Goal: Information Seeking & Learning: Learn about a topic

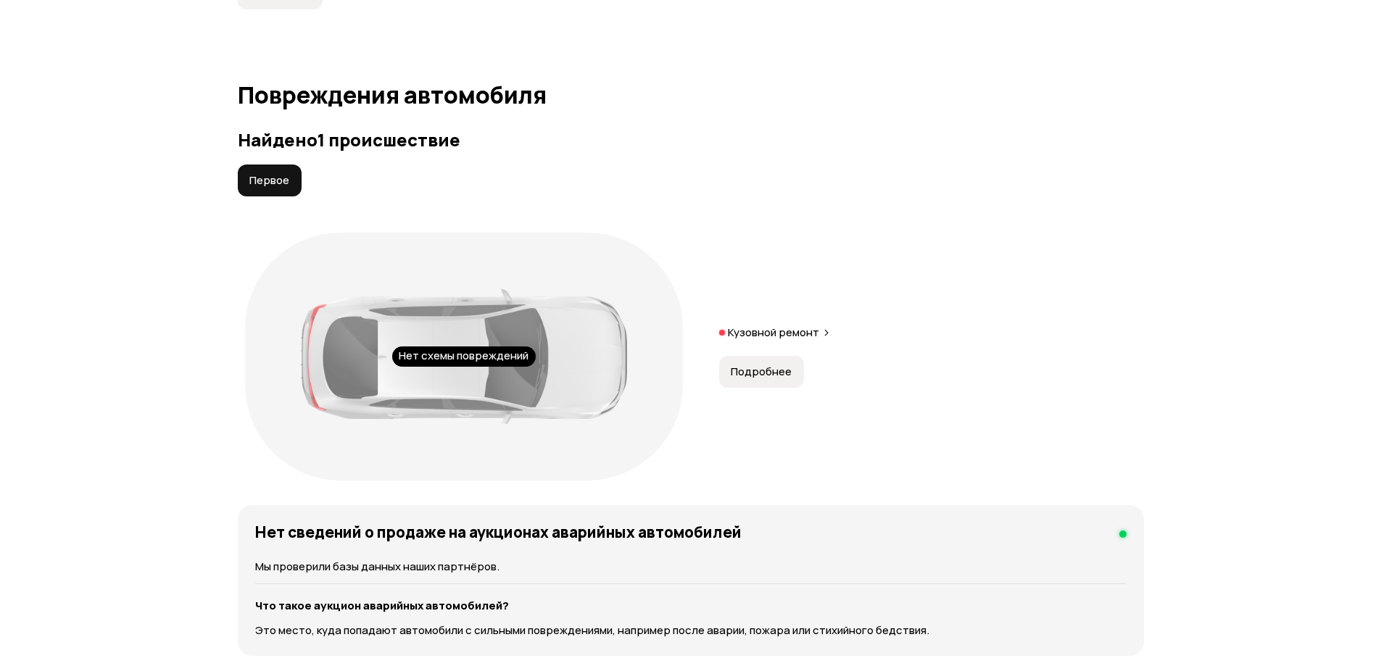
scroll to position [1484, 0]
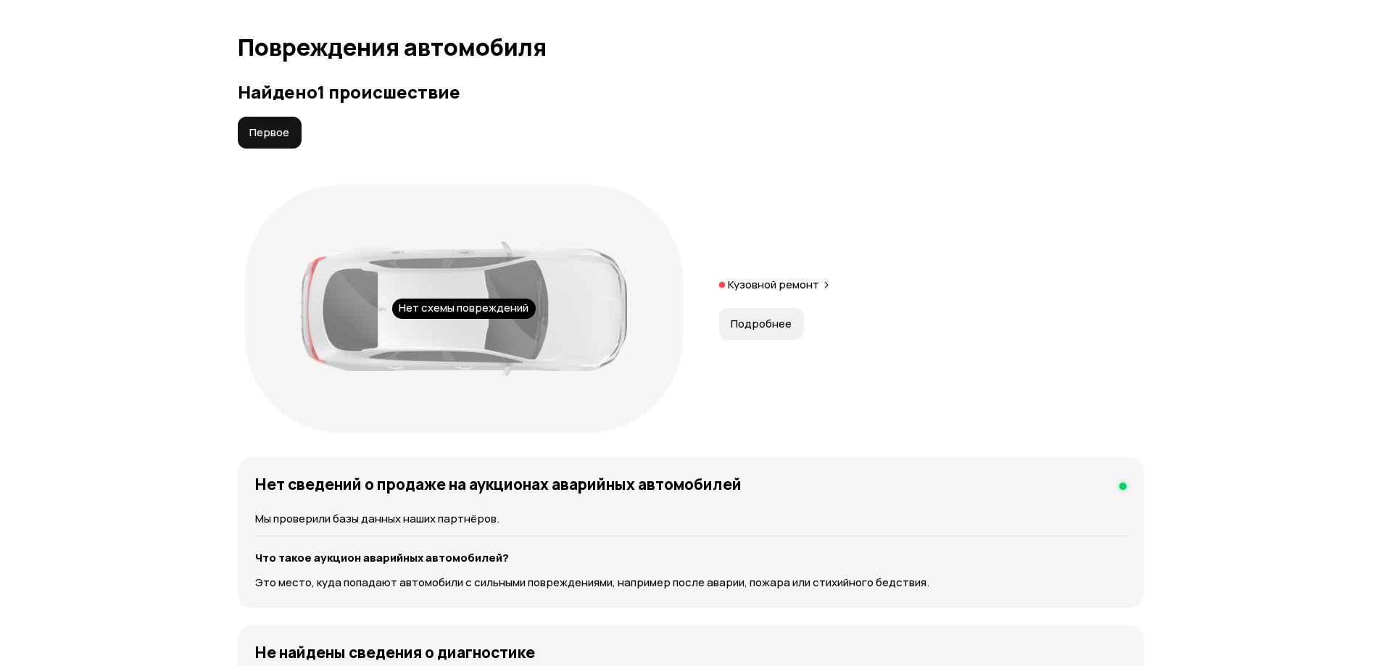
click at [424, 299] on div "Нет схемы повреждений" at bounding box center [464, 309] width 144 height 20
click at [265, 125] on span "Первое" at bounding box center [269, 132] width 40 height 15
click at [774, 316] on button "Подробнее" at bounding box center [761, 324] width 85 height 32
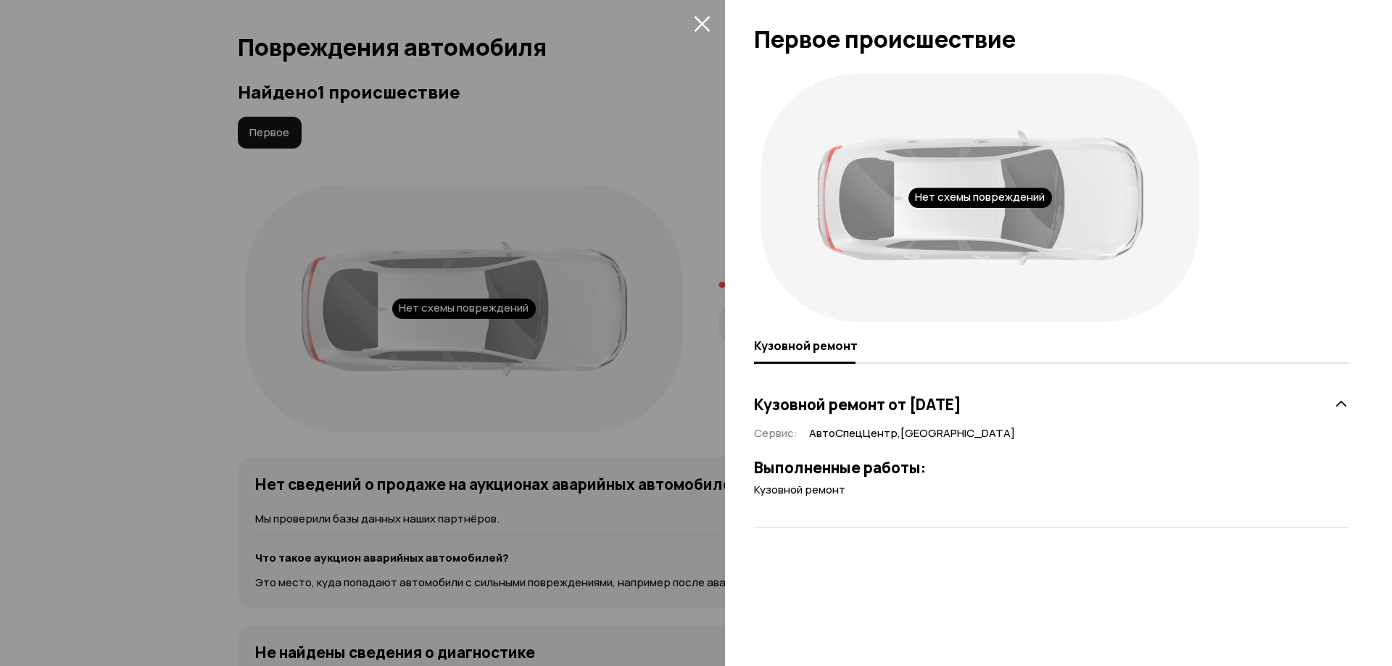
click at [821, 487] on span "Кузовной ремонт" at bounding box center [799, 489] width 91 height 15
drag, startPoint x: 864, startPoint y: 443, endPoint x: 1190, endPoint y: 427, distance: 326.0
click at [868, 440] on div "Сервис : АвтоСпецЦентр , Москва Выполненные работы: Кузовной ремонт" at bounding box center [1051, 462] width 595 height 72
click at [1330, 402] on div "Кузовной ремонт от 18 февраля 2022 года" at bounding box center [1051, 404] width 595 height 29
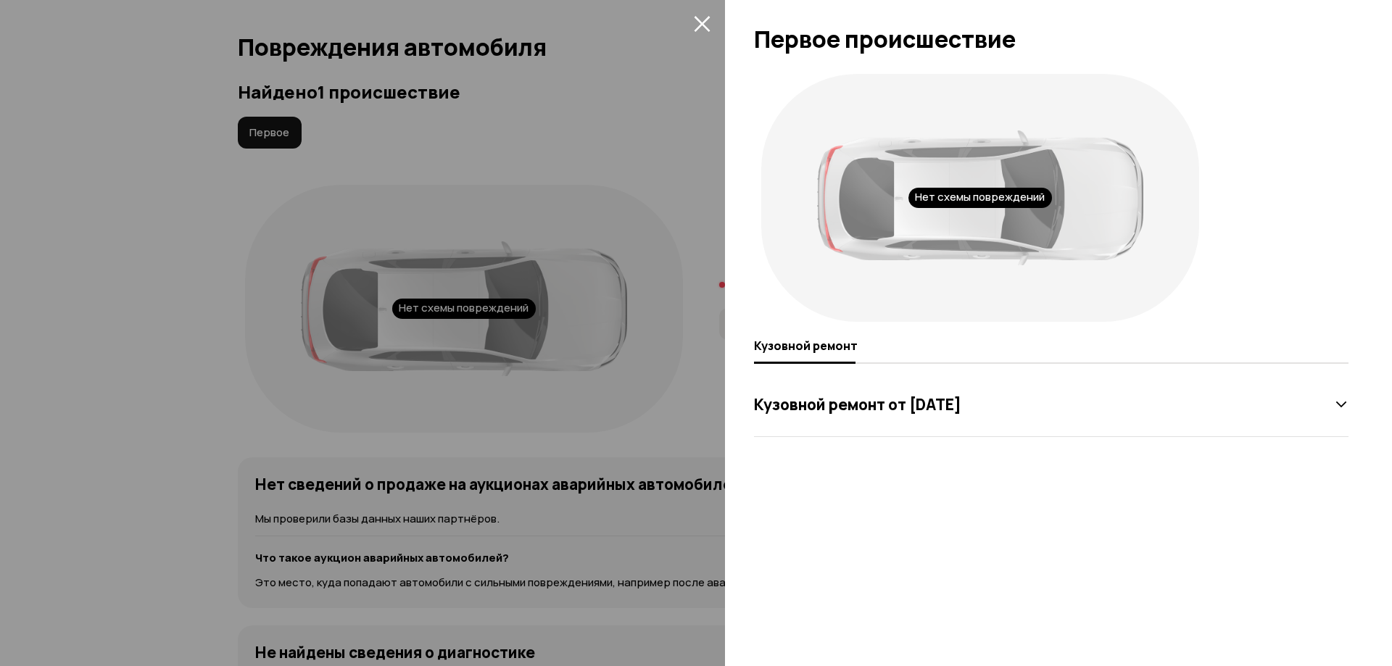
click at [1330, 402] on div "Кузовной ремонт от 18 февраля 2022 года" at bounding box center [1051, 404] width 595 height 29
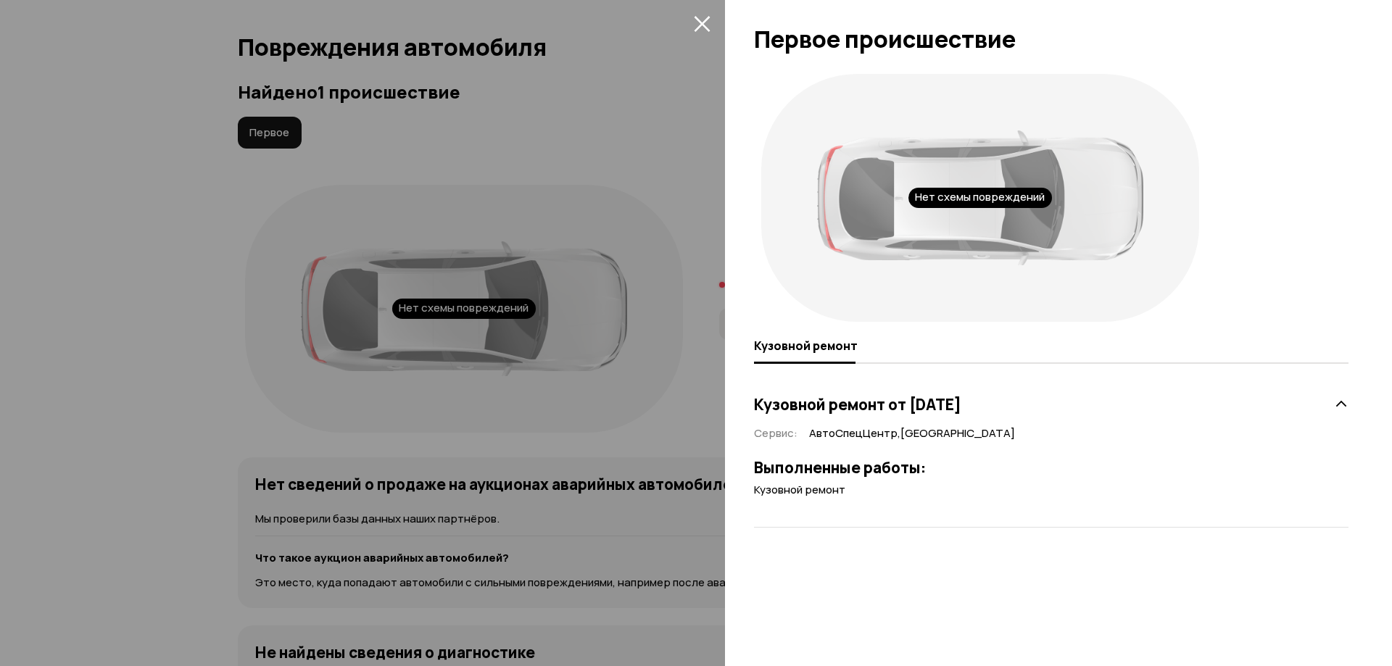
click at [705, 23] on icon "закрыть" at bounding box center [702, 23] width 17 height 17
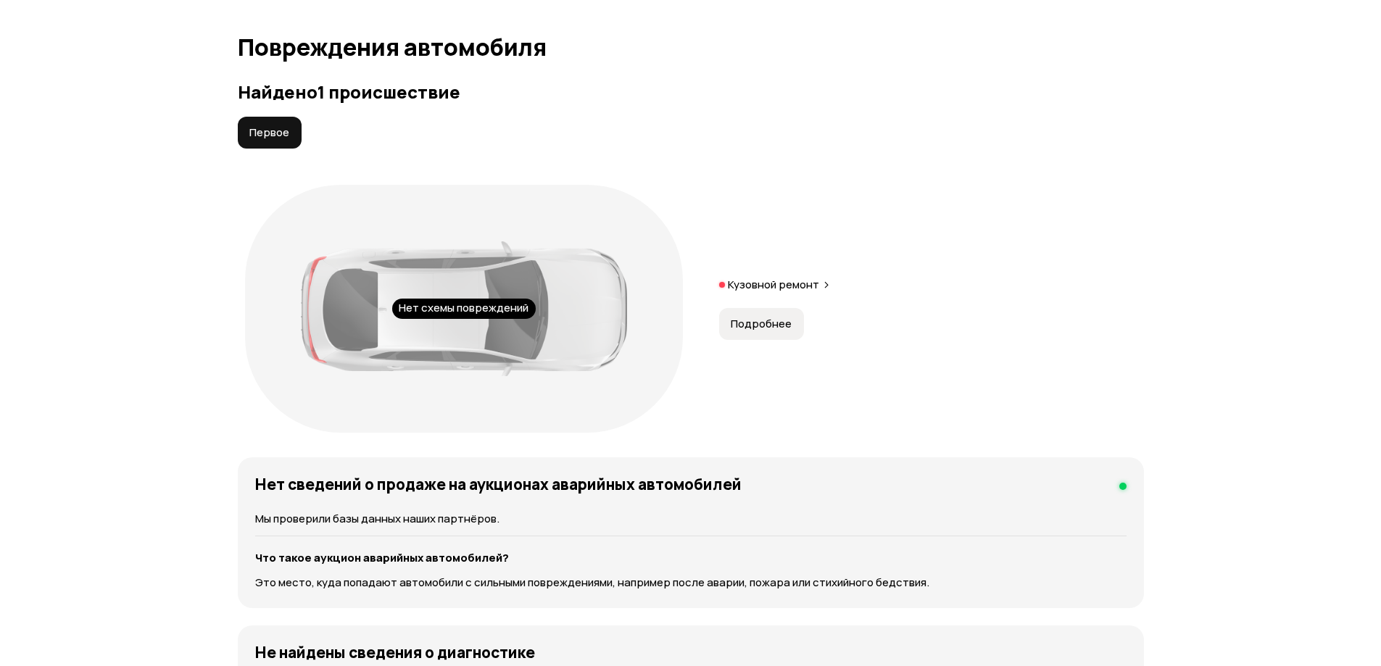
click at [438, 299] on div "Нет схемы повреждений" at bounding box center [464, 309] width 144 height 20
click at [271, 125] on span "Первое" at bounding box center [269, 132] width 40 height 15
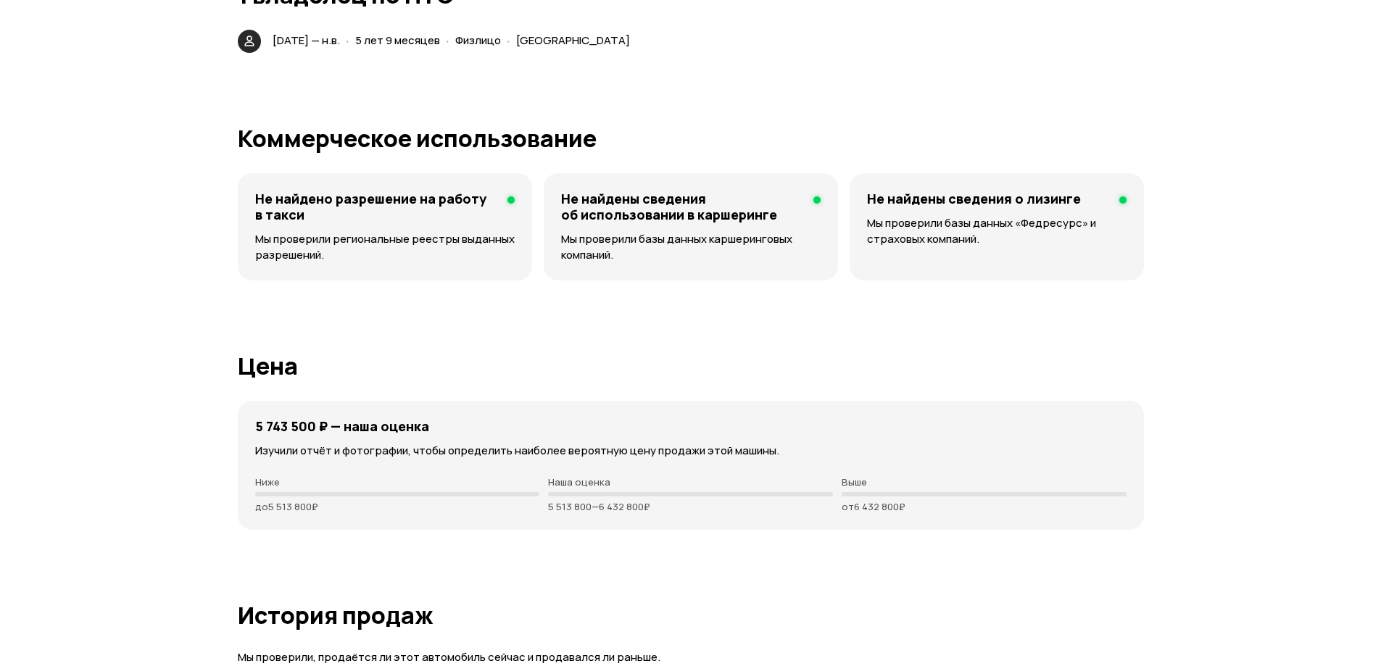
scroll to position [0, 0]
